Goal: Find specific fact: Find specific fact

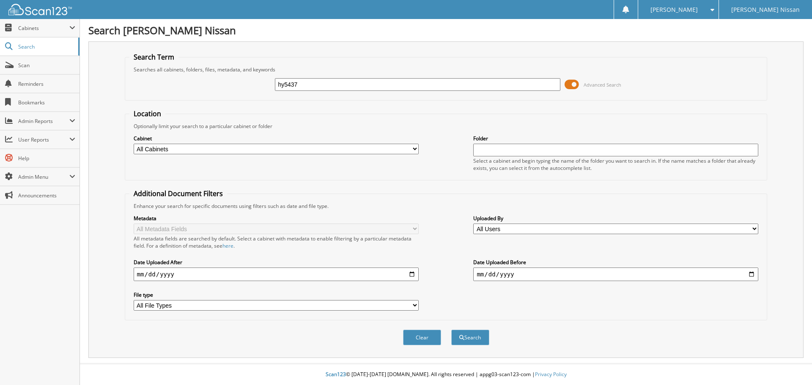
type input "hy5437"
click at [451, 330] on button "Search" at bounding box center [470, 338] width 38 height 16
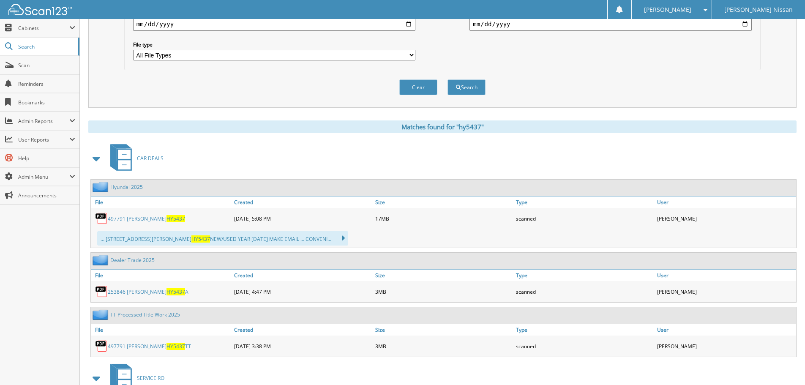
scroll to position [254, 0]
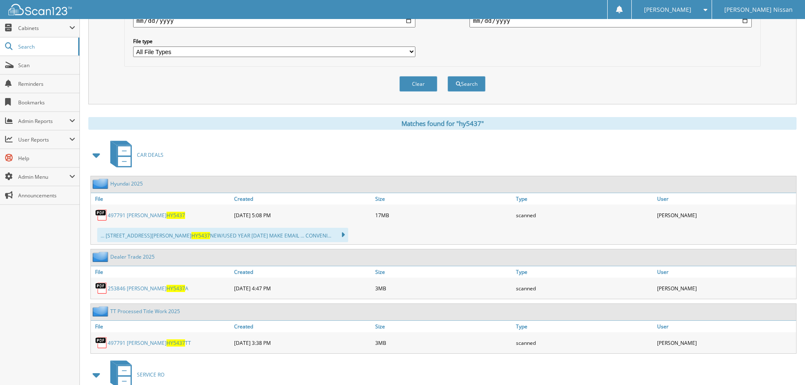
click at [156, 216] on link "497791 HENDERSON HY5437" at bounding box center [146, 215] width 77 height 7
